Goal: Check status: Check status

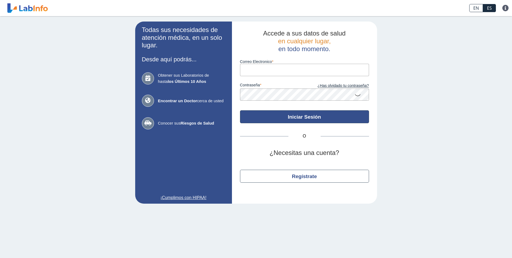
type input "legcdesign@gmail.com"
click at [306, 115] on button "Iniciar Sesión" at bounding box center [304, 116] width 129 height 13
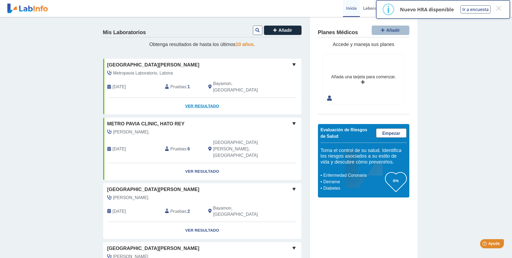
click at [203, 98] on link "Ver Resultado" at bounding box center [202, 106] width 198 height 17
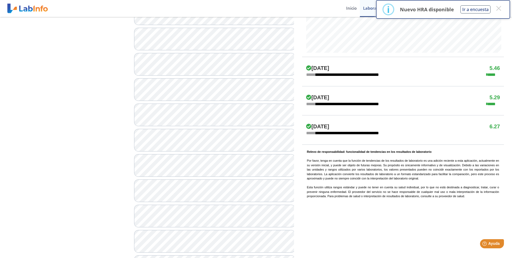
scroll to position [112, 0]
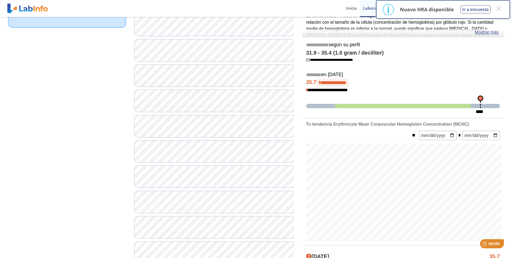
scroll to position [219, 0]
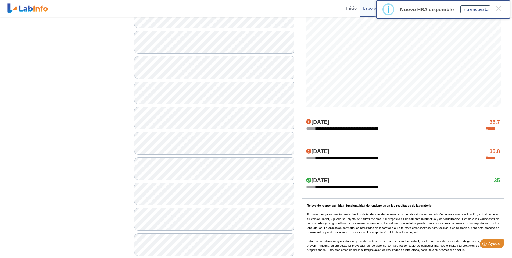
click at [326, 122] on h4 "[DATE]" at bounding box center [317, 122] width 23 height 6
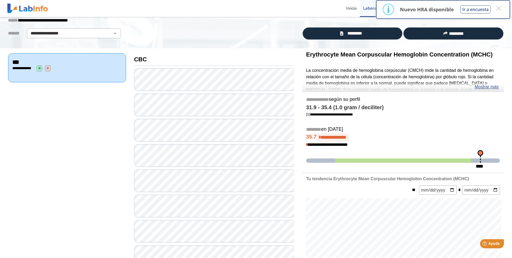
scroll to position [0, 0]
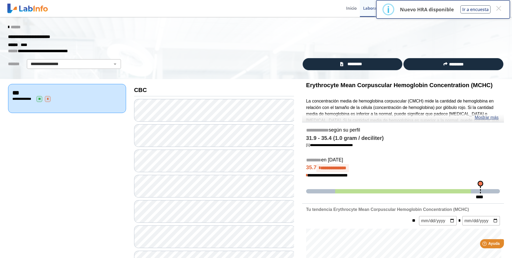
click at [13, 26] on span "******" at bounding box center [16, 27] width 10 height 4
